Goal: Information Seeking & Learning: Find specific fact

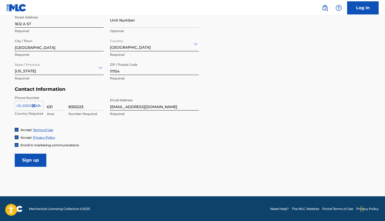
click at [30, 156] on input "Sign up" at bounding box center [31, 160] width 32 height 13
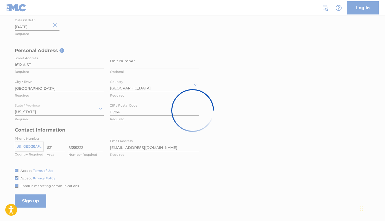
scroll to position [47, 0]
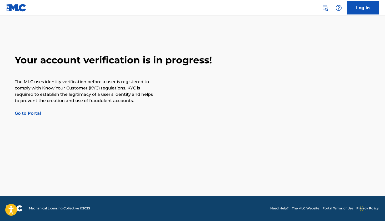
click at [26, 112] on link "Go to Portal" at bounding box center [28, 113] width 26 height 5
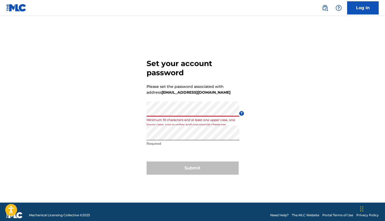
click at [138, 111] on div "Set your account password Please set the password associated with address [EMAI…" at bounding box center [192, 115] width 368 height 173
click at [297, 129] on div "Set your account password Please set the password associated with address [EMAI…" at bounding box center [192, 115] width 368 height 173
click at [143, 110] on div "Set your account password Please set the password associated with address [EMAI…" at bounding box center [192, 115] width 368 height 173
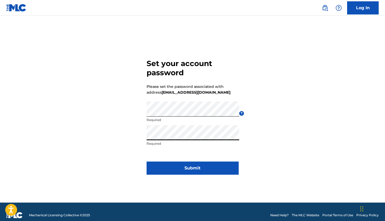
click at [124, 141] on div "Set your account password Please set the password associated with address [EMAI…" at bounding box center [192, 115] width 368 height 173
click at [142, 136] on div "Set your account password Please set the password associated with address [EMAI…" at bounding box center [192, 115] width 368 height 173
click at [226, 164] on button "Submit" at bounding box center [192, 167] width 92 height 13
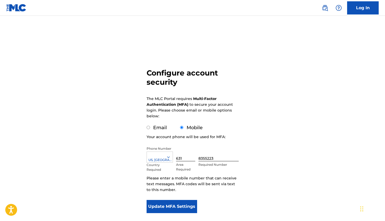
click at [156, 127] on label "Email" at bounding box center [160, 128] width 14 height 6
click at [150, 127] on input "Email" at bounding box center [147, 127] width 3 height 3
radio input "true"
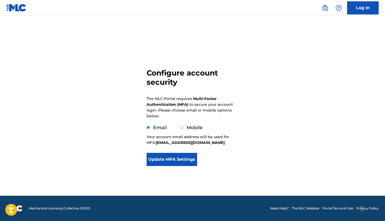
click at [172, 157] on button "Update MFA Settings" at bounding box center [171, 159] width 51 height 13
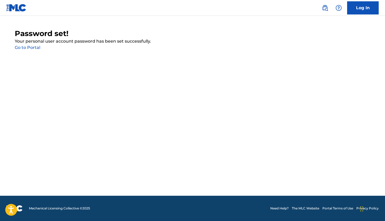
click at [25, 47] on link "Go to Portal" at bounding box center [27, 47] width 25 height 5
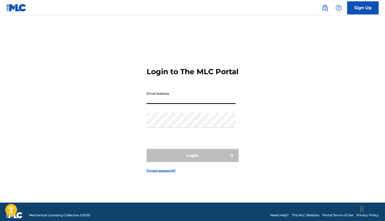
type input "[EMAIL_ADDRESS][DOMAIN_NAME]"
click at [192, 160] on button "Login" at bounding box center [192, 155] width 92 height 13
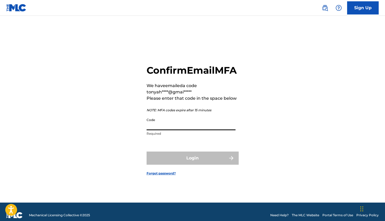
click at [183, 129] on input "Code" at bounding box center [190, 122] width 89 height 15
paste input "255051"
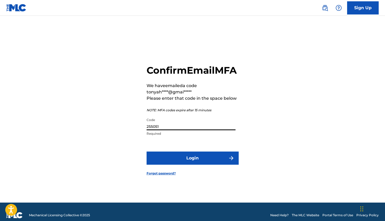
type input "255051"
click at [192, 164] on button "Login" at bounding box center [192, 157] width 92 height 13
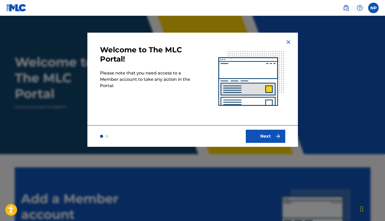
click at [275, 139] on button "Next" at bounding box center [265, 136] width 39 height 13
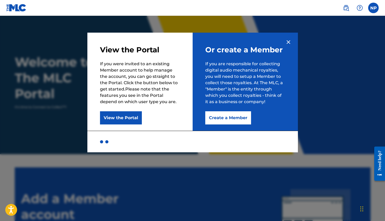
click at [214, 119] on button "Create a Member" at bounding box center [228, 117] width 46 height 13
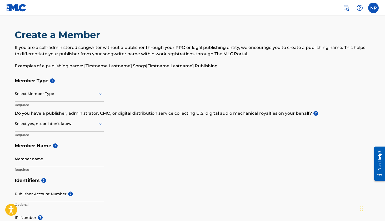
click at [44, 96] on div at bounding box center [59, 93] width 89 height 7
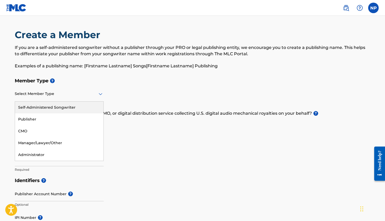
click at [58, 107] on div "Self-Administered Songwriter" at bounding box center [59, 107] width 88 height 12
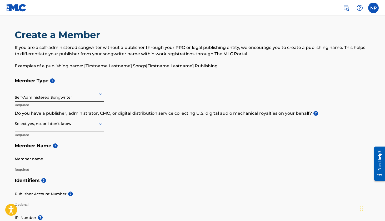
click at [86, 125] on div at bounding box center [59, 123] width 89 height 7
click at [63, 137] on div "Yes" at bounding box center [59, 137] width 88 height 12
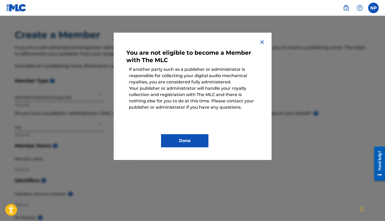
click at [264, 40] on img at bounding box center [262, 42] width 6 height 6
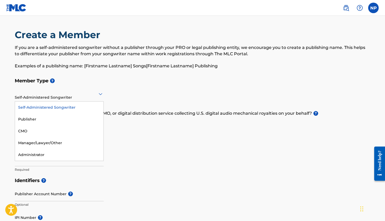
click at [71, 95] on div at bounding box center [59, 93] width 89 height 7
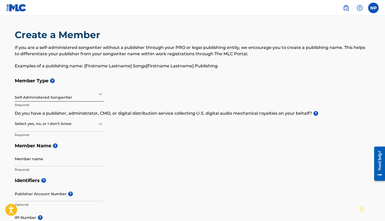
click at [78, 95] on div at bounding box center [59, 93] width 89 height 7
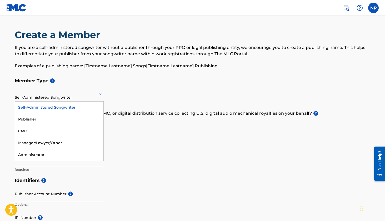
click at [77, 96] on div at bounding box center [59, 93] width 89 height 7
click at [47, 117] on div "Publisher" at bounding box center [59, 119] width 88 height 12
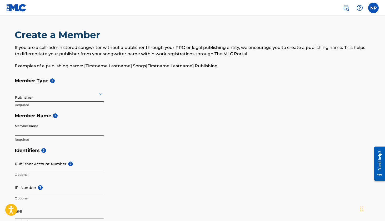
click at [375, 8] on label at bounding box center [373, 8] width 11 height 11
click at [373, 8] on input "NP [PERSON_NAME] [EMAIL_ADDRESS][DOMAIN_NAME] Notification Preferences Profile …" at bounding box center [373, 8] width 0 height 0
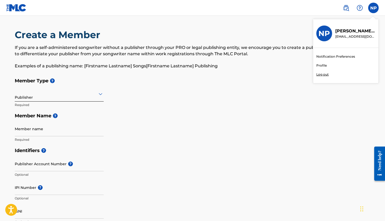
click at [321, 66] on link "Profile" at bounding box center [321, 65] width 11 height 5
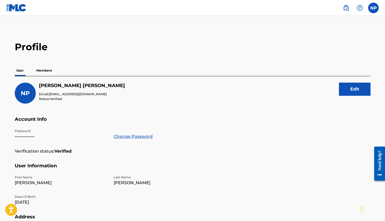
click at [12, 6] on img at bounding box center [16, 8] width 20 height 8
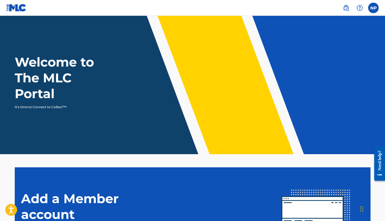
click at [348, 9] on img at bounding box center [346, 8] width 6 height 6
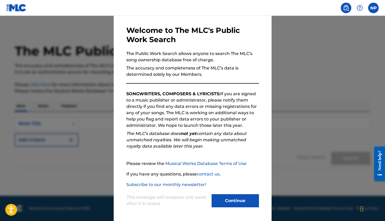
scroll to position [20, 0]
click at [235, 198] on button "Continue" at bounding box center [234, 200] width 47 height 13
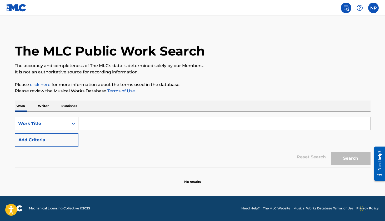
click at [44, 104] on p "Writer" at bounding box center [43, 105] width 14 height 11
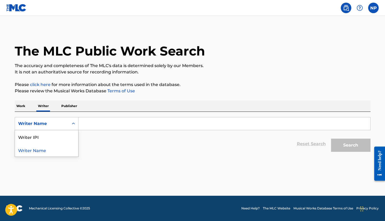
click at [43, 121] on div "Writer Name" at bounding box center [41, 123] width 47 height 6
click at [24, 107] on p "Work" at bounding box center [21, 105] width 12 height 11
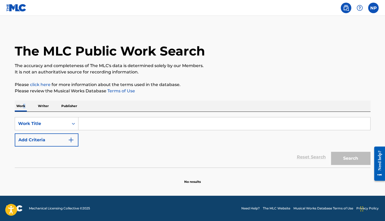
click at [53, 137] on button "Add Criteria" at bounding box center [47, 139] width 64 height 13
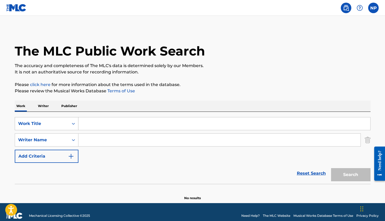
click at [67, 124] on div "Work Title" at bounding box center [42, 124] width 54 height 10
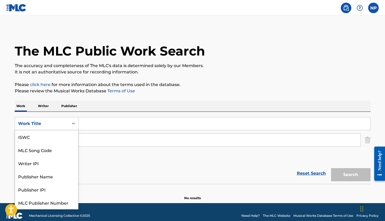
scroll to position [13, 0]
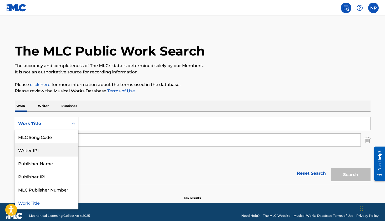
click at [44, 155] on div "Writer IPI" at bounding box center [46, 149] width 63 height 13
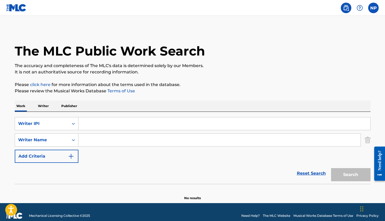
click at [106, 126] on input "Search Form" at bounding box center [224, 123] width 292 height 13
click at [54, 125] on div "Writer IPI" at bounding box center [41, 123] width 47 height 6
click at [100, 125] on input "Search Form" at bounding box center [224, 123] width 292 height 13
paste input "849502319"
type input "849502319"
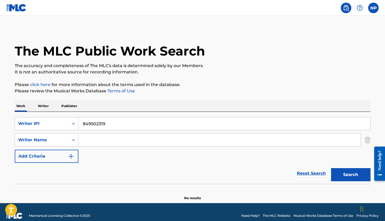
click at [95, 141] on input "Search Form" at bounding box center [219, 140] width 282 height 13
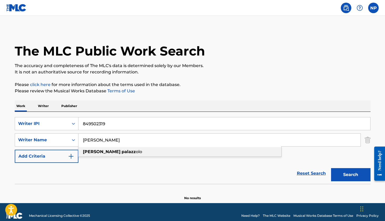
type input "[PERSON_NAME]"
click at [29, 157] on button "Add Criteria" at bounding box center [47, 156] width 64 height 13
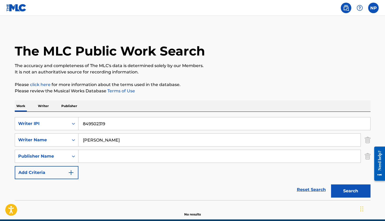
click at [93, 156] on input "Search Form" at bounding box center [219, 156] width 282 height 13
type input "T"
type input "[PERSON_NAME]"
click at [72, 170] on img "Search Form" at bounding box center [71, 172] width 6 height 6
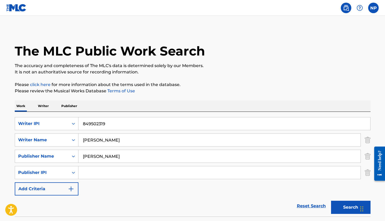
click at [101, 171] on input "Search Form" at bounding box center [219, 172] width 282 height 13
paste input "849502319"
type input "849502319"
click at [64, 188] on button "Add Criteria" at bounding box center [47, 188] width 64 height 13
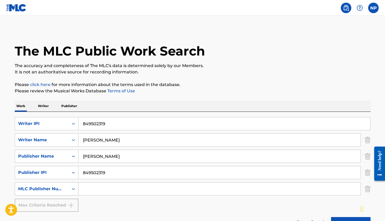
click at [67, 189] on div "MLC Publisher Number" at bounding box center [42, 189] width 54 height 10
click at [71, 191] on icon "Search Form" at bounding box center [73, 188] width 5 height 5
click at [367, 188] on img "Search Form" at bounding box center [367, 188] width 6 height 13
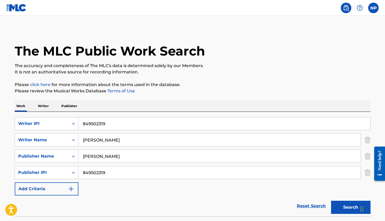
drag, startPoint x: 368, startPoint y: 176, endPoint x: 343, endPoint y: 178, distance: 24.8
click at [368, 176] on img "Search Form" at bounding box center [367, 172] width 6 height 13
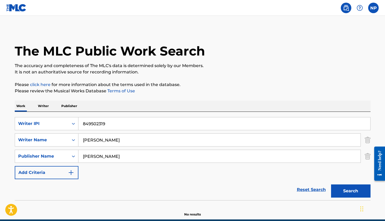
click at [50, 105] on p "Writer" at bounding box center [43, 105] width 14 height 11
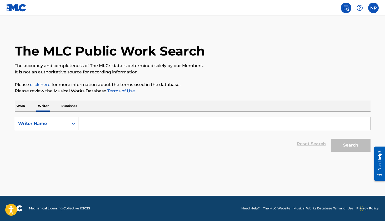
click at [86, 126] on input "Search Form" at bounding box center [224, 123] width 292 height 13
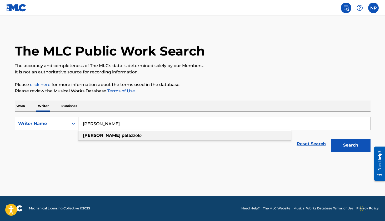
type input "[PERSON_NAME]"
click at [73, 106] on p "Publisher" at bounding box center [69, 105] width 19 height 11
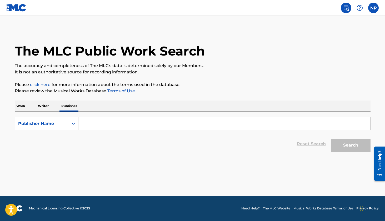
click at [91, 120] on input "Search Form" at bounding box center [224, 123] width 292 height 13
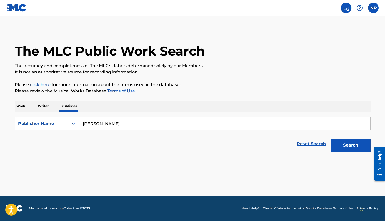
type input "[PERSON_NAME]"
click at [350, 145] on button "Search" at bounding box center [350, 145] width 39 height 13
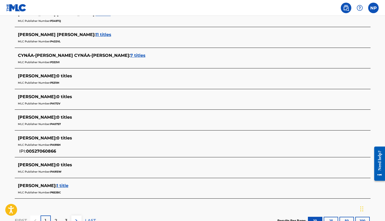
scroll to position [234, 0]
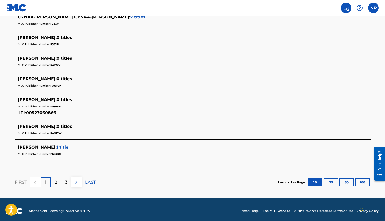
click at [56, 185] on p "2" at bounding box center [56, 182] width 2 height 6
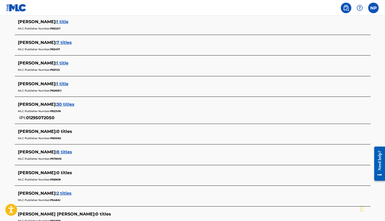
scroll to position [237, 0]
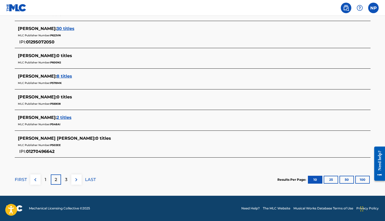
click at [65, 180] on p "3" at bounding box center [66, 179] width 2 height 6
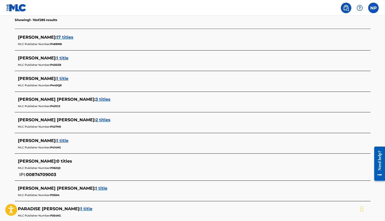
scroll to position [0, 0]
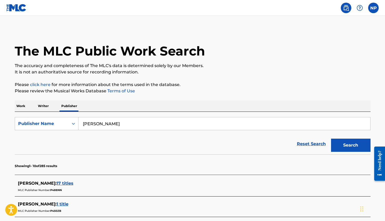
click at [43, 106] on p "Writer" at bounding box center [43, 105] width 14 height 11
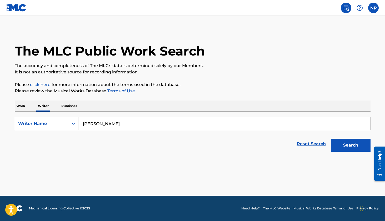
click at [350, 144] on button "Search" at bounding box center [350, 145] width 39 height 13
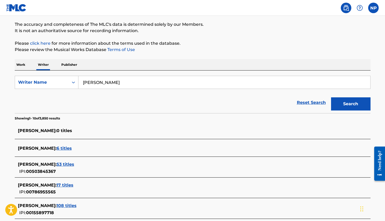
scroll to position [129, 0]
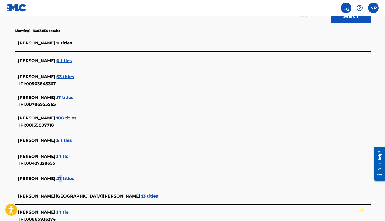
click at [69, 178] on span "27 titles" at bounding box center [66, 178] width 18 height 5
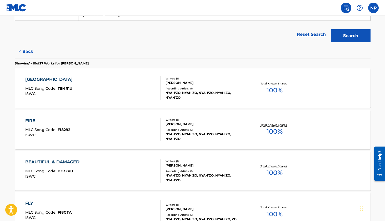
scroll to position [0, 0]
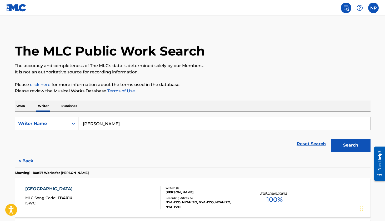
click at [27, 164] on button "< Back" at bounding box center [31, 160] width 32 height 13
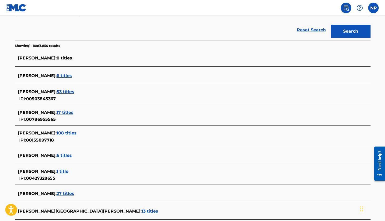
scroll to position [135, 0]
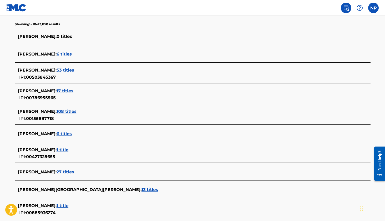
click at [37, 171] on span "[PERSON_NAME] :" at bounding box center [37, 171] width 39 height 5
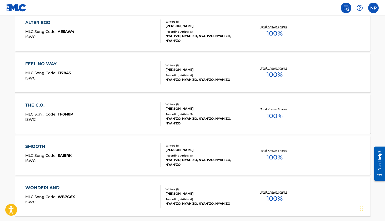
scroll to position [423, 0]
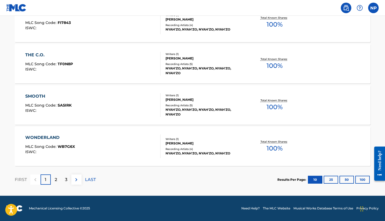
click at [32, 137] on div "WONDERLAND" at bounding box center [50, 137] width 50 height 6
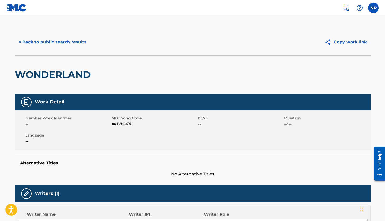
scroll to position [171, 0]
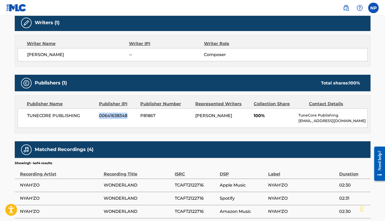
drag, startPoint x: 129, startPoint y: 117, endPoint x: 99, endPoint y: 116, distance: 30.2
click at [99, 116] on span "00641638348" at bounding box center [117, 116] width 37 height 6
copy span "00641638348"
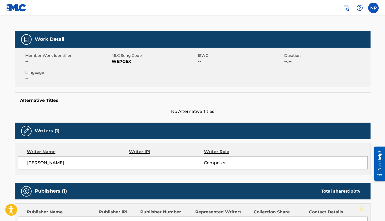
scroll to position [3, 0]
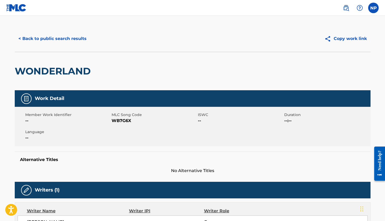
click at [40, 36] on button "< Back to public search results" at bounding box center [52, 38] width 75 height 13
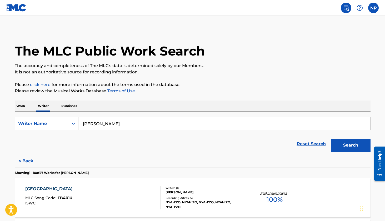
click at [24, 103] on p "Work" at bounding box center [21, 105] width 12 height 11
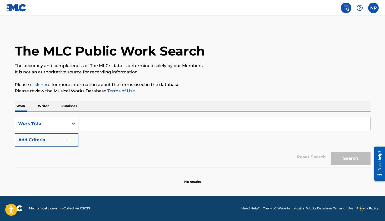
click at [116, 127] on input "Search Form" at bounding box center [224, 123] width 292 height 13
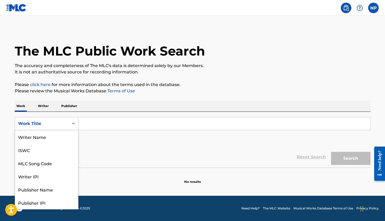
click at [69, 123] on div "Search Form" at bounding box center [73, 123] width 9 height 9
click at [44, 103] on p "Writer" at bounding box center [43, 105] width 14 height 11
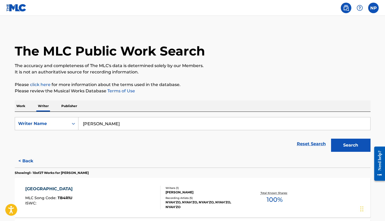
click at [16, 106] on p "Work" at bounding box center [21, 105] width 12 height 11
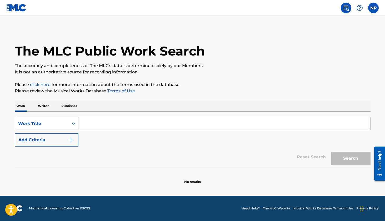
click at [52, 127] on div "Work Title" at bounding box center [42, 124] width 54 height 10
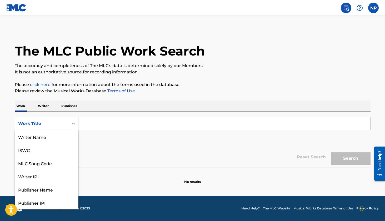
scroll to position [26, 0]
click at [52, 153] on div "Writer IPI" at bounding box center [46, 149] width 63 height 13
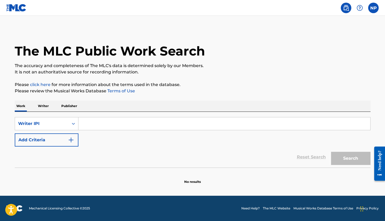
click at [90, 126] on input "Search Form" at bounding box center [224, 123] width 292 height 13
paste input "00641638348"
type input "00641638348"
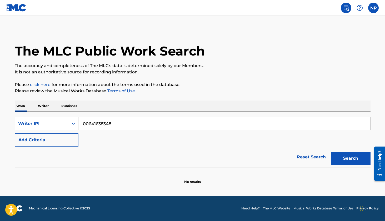
drag, startPoint x: 126, startPoint y: 126, endPoint x: 47, endPoint y: 121, distance: 79.3
click at [47, 121] on div "SearchWithCriteria6db31d3d-4613-4aa4-847c-bad7c6d73751 Writer IPI 00641638348" at bounding box center [192, 123] width 355 height 13
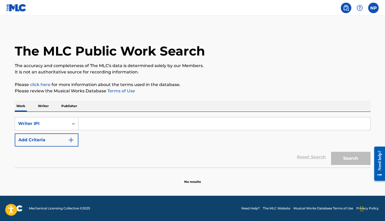
paste input "849502319"
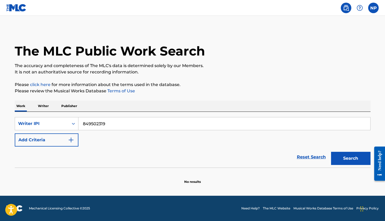
type input "849502319"
click at [358, 161] on button "Search" at bounding box center [350, 158] width 39 height 13
click at [355, 159] on button "Search" at bounding box center [350, 158] width 39 height 13
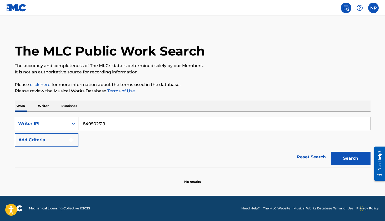
click at [355, 159] on button "Search" at bounding box center [350, 158] width 39 height 13
drag, startPoint x: 45, startPoint y: 107, endPoint x: 49, endPoint y: 106, distance: 4.8
click at [45, 107] on p "Writer" at bounding box center [43, 105] width 14 height 11
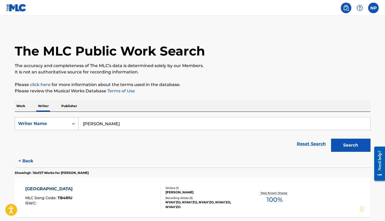
click at [72, 125] on icon "Search Form" at bounding box center [73, 123] width 5 height 5
click at [58, 138] on div "Writer IPI" at bounding box center [46, 136] width 63 height 13
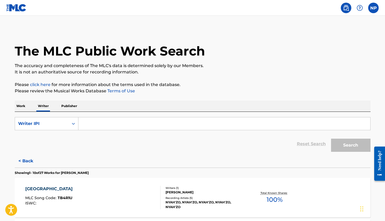
click at [110, 128] on input "Search Form" at bounding box center [224, 123] width 292 height 13
paste input "849502319"
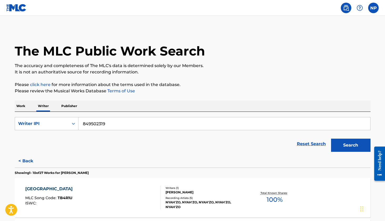
type input "849502319"
click at [350, 145] on button "Search" at bounding box center [350, 145] width 39 height 13
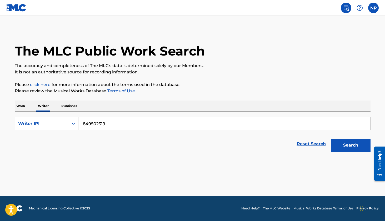
click at [352, 141] on button "Search" at bounding box center [350, 145] width 39 height 13
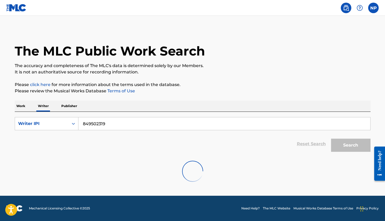
click at [352, 141] on button "Search" at bounding box center [350, 145] width 39 height 13
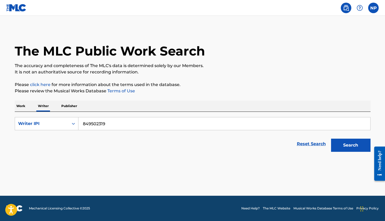
click at [352, 141] on button "Search" at bounding box center [350, 145] width 39 height 13
click at [353, 141] on button "Search" at bounding box center [350, 145] width 39 height 13
click at [314, 144] on link "Reset Search" at bounding box center [311, 144] width 34 height 12
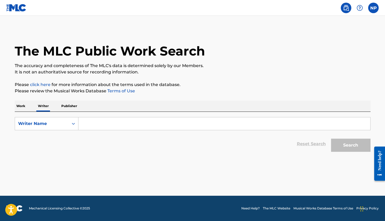
click at [79, 119] on input "Search Form" at bounding box center [224, 123] width 292 height 13
click at [350, 145] on button "Search" at bounding box center [350, 145] width 39 height 13
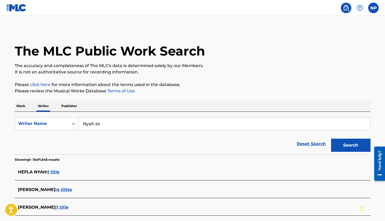
click at [350, 145] on button "Search" at bounding box center [350, 145] width 39 height 13
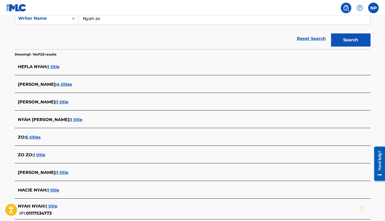
scroll to position [145, 0]
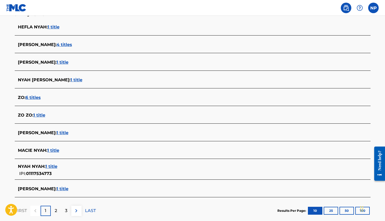
click at [67, 210] on div "3" at bounding box center [66, 211] width 10 height 10
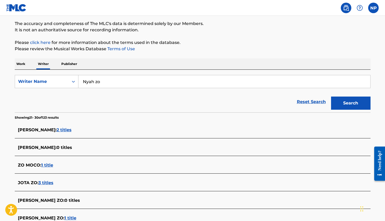
scroll to position [173, 0]
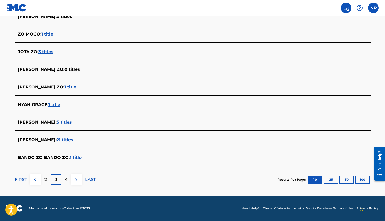
click at [48, 181] on div "2" at bounding box center [45, 179] width 10 height 10
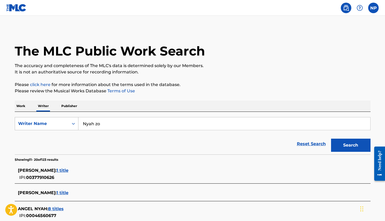
drag, startPoint x: 133, startPoint y: 124, endPoint x: 71, endPoint y: 121, distance: 62.1
click at [71, 121] on div "SearchWithCriteria15f265e7-791e-43df-b17d-be006652254b Writer Name [PERSON_NAME]" at bounding box center [192, 123] width 355 height 13
type input "[PERSON_NAME]"
click at [350, 145] on button "Search" at bounding box center [350, 145] width 39 height 13
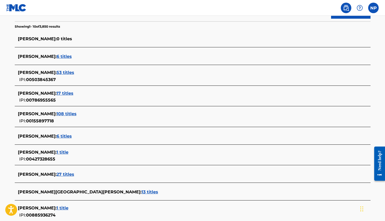
scroll to position [162, 0]
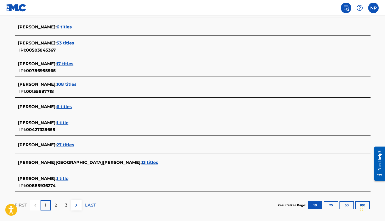
click at [69, 145] on span "27 titles" at bounding box center [66, 144] width 18 height 5
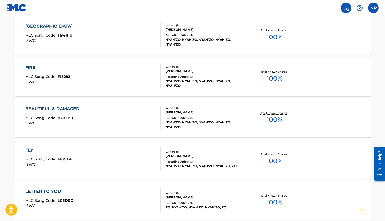
click at [272, 160] on span "100 %" at bounding box center [274, 160] width 16 height 9
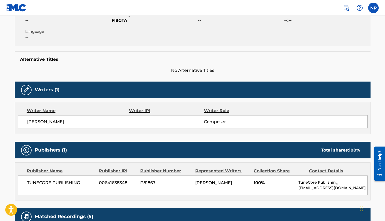
scroll to position [122, 0]
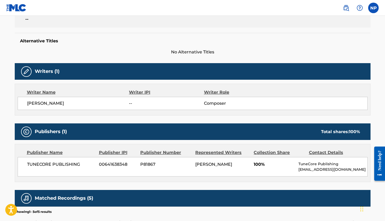
click at [22, 73] on div at bounding box center [26, 71] width 11 height 11
click at [24, 72] on img at bounding box center [26, 71] width 6 height 6
click at [138, 93] on div "Writer IPI" at bounding box center [166, 92] width 75 height 6
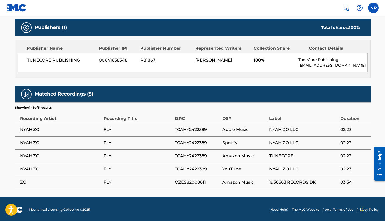
scroll to position [0, 0]
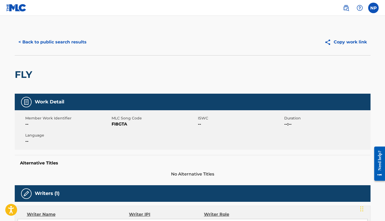
click at [59, 41] on button "< Back to public search results" at bounding box center [52, 41] width 75 height 13
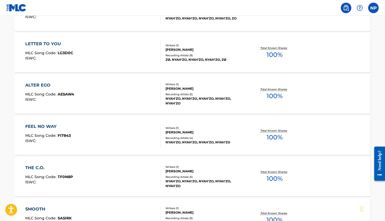
scroll to position [423, 0]
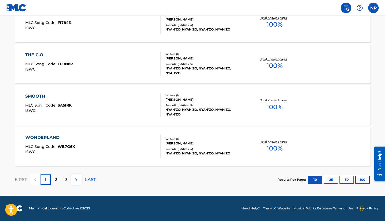
click at [358, 178] on button "100" at bounding box center [362, 180] width 14 height 8
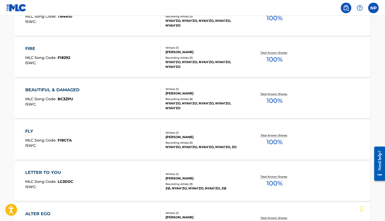
scroll to position [5, 0]
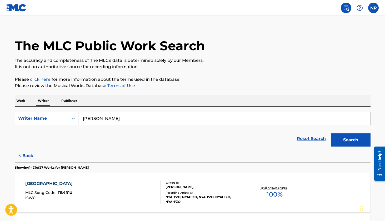
click at [67, 103] on p "Publisher" at bounding box center [69, 100] width 19 height 11
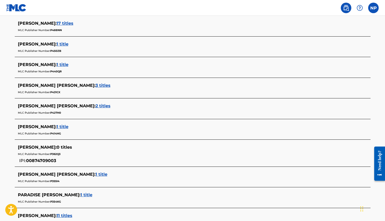
scroll to position [231, 0]
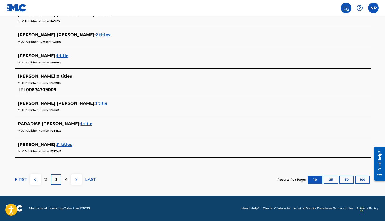
click at [65, 180] on p "4" at bounding box center [66, 179] width 3 height 6
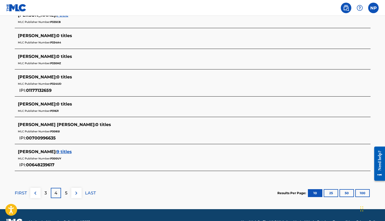
scroll to position [232, 0]
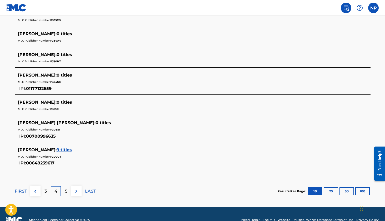
click at [68, 192] on div "5" at bounding box center [66, 191] width 10 height 10
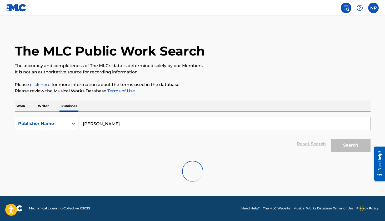
scroll to position [0, 0]
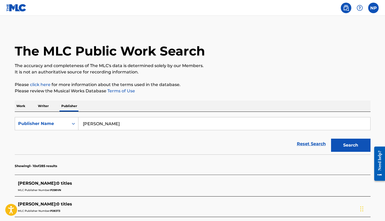
click at [133, 120] on input "[PERSON_NAME]" at bounding box center [224, 123] width 292 height 13
click at [350, 145] on button "Search" at bounding box center [350, 145] width 39 height 13
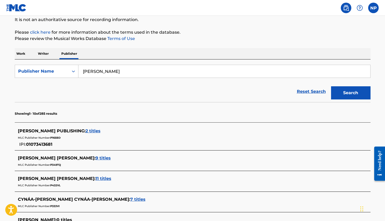
scroll to position [90, 0]
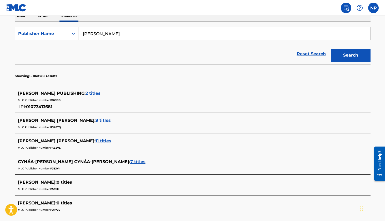
click at [95, 142] on span "11 titles" at bounding box center [103, 140] width 16 height 5
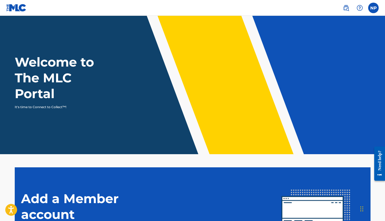
click at [349, 7] on link at bounding box center [345, 8] width 11 height 11
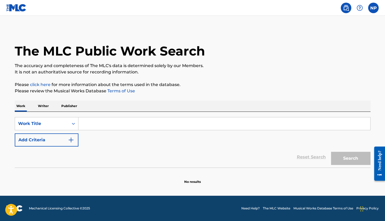
click at [346, 8] on img at bounding box center [346, 8] width 6 height 6
click at [9, 5] on img at bounding box center [16, 8] width 20 height 8
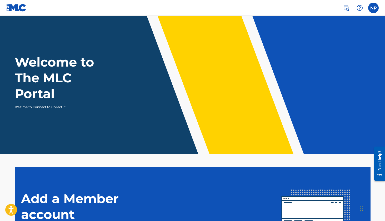
scroll to position [80, 0]
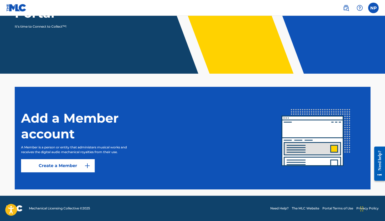
click at [310, 209] on link "The MLC Website" at bounding box center [305, 208] width 27 height 5
click at [69, 170] on link "Create a Member" at bounding box center [58, 165] width 74 height 13
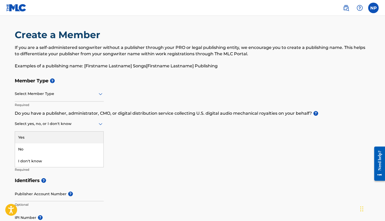
click at [79, 126] on div at bounding box center [59, 123] width 89 height 7
click at [59, 93] on div at bounding box center [59, 93] width 89 height 7
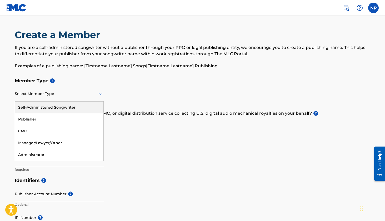
click at [65, 106] on div "Self-Administered Songwriter" at bounding box center [59, 107] width 88 height 12
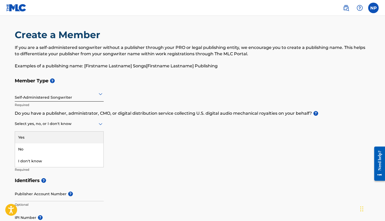
click at [55, 125] on div at bounding box center [59, 123] width 89 height 7
click at [96, 121] on div at bounding box center [59, 123] width 89 height 7
click at [95, 123] on div at bounding box center [59, 123] width 89 height 7
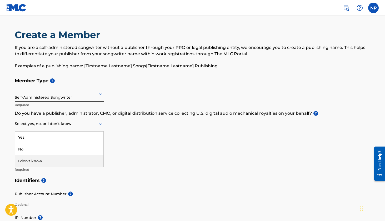
click at [82, 162] on div "I don't know" at bounding box center [59, 161] width 88 height 12
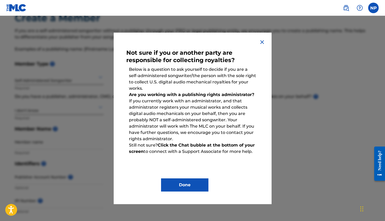
scroll to position [18, 0]
click at [178, 188] on button "Done" at bounding box center [184, 184] width 47 height 13
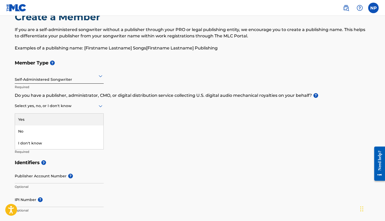
click at [49, 106] on div at bounding box center [59, 106] width 89 height 7
click at [44, 124] on div "Yes" at bounding box center [59, 120] width 88 height 12
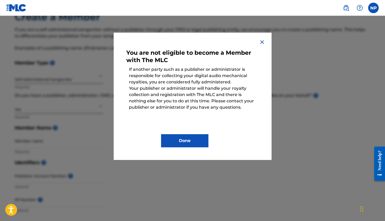
click at [183, 141] on button "Done" at bounding box center [184, 140] width 47 height 13
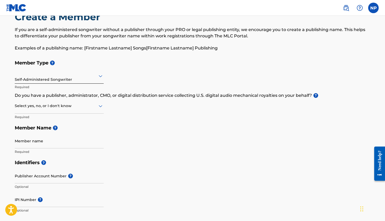
click at [372, 8] on label at bounding box center [373, 8] width 11 height 11
click at [373, 8] on input "NP [PERSON_NAME] [EMAIL_ADDRESS][DOMAIN_NAME] Notification Preferences Profile …" at bounding box center [373, 8] width 0 height 0
click at [377, 6] on div "NP NP [PERSON_NAME] [EMAIL_ADDRESS][DOMAIN_NAME] Notification Preferences Profi…" at bounding box center [373, 8] width 11 height 11
click at [380, 14] on nav "NP NP [PERSON_NAME] [EMAIL_ADDRESS][DOMAIN_NAME] Notification Preferences Profi…" at bounding box center [192, 8] width 385 height 16
click at [374, 10] on label at bounding box center [373, 8] width 11 height 11
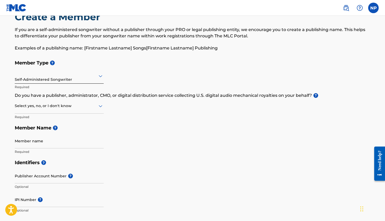
click at [373, 8] on input "NP [PERSON_NAME] [EMAIL_ADDRESS][DOMAIN_NAME] Notification Preferences Profile …" at bounding box center [373, 8] width 0 height 0
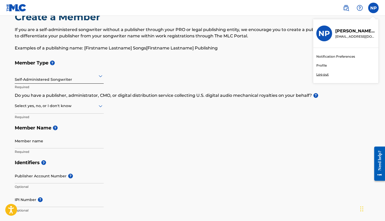
click at [322, 66] on link "Profile" at bounding box center [321, 65] width 11 height 5
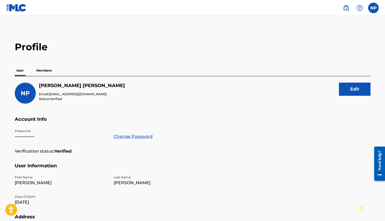
click at [351, 88] on button "Edit" at bounding box center [355, 89] width 32 height 13
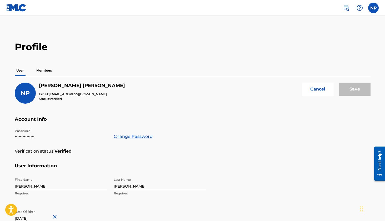
click at [47, 70] on p "Members" at bounding box center [44, 70] width 19 height 11
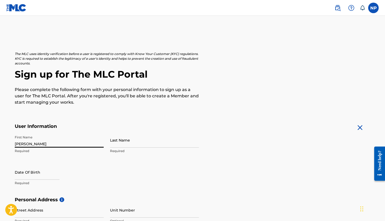
type input "[PERSON_NAME]"
type input "Palazzol"
